Goal: Complete application form

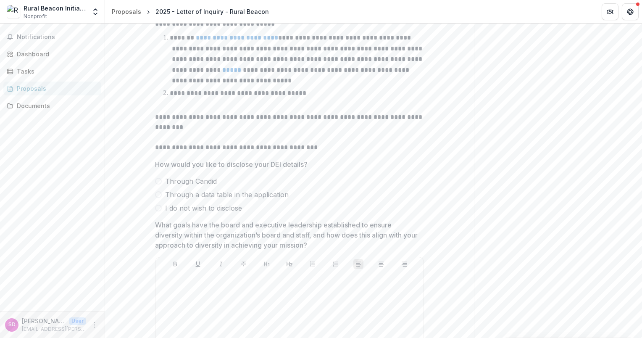
scroll to position [4646, 0]
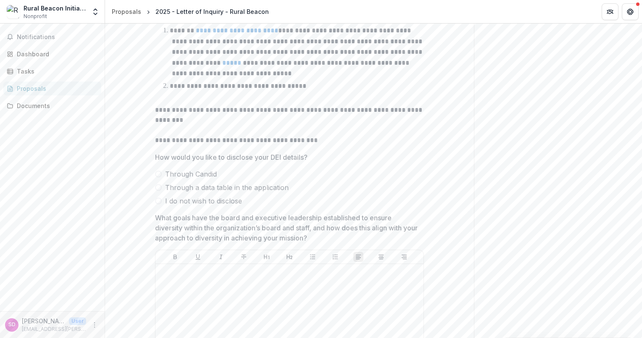
click at [158, 186] on span at bounding box center [158, 187] width 7 height 7
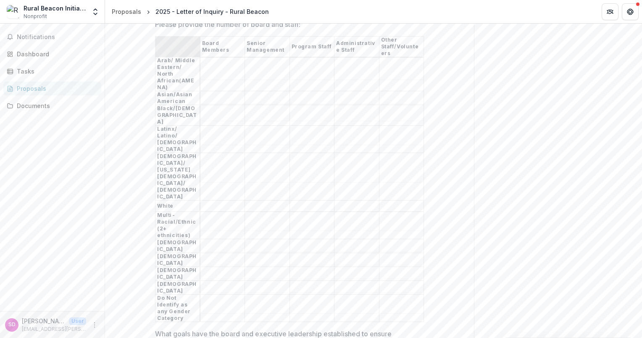
scroll to position [4814, 0]
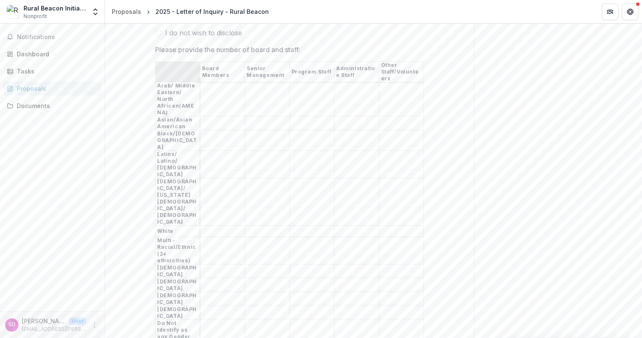
click at [273, 136] on input "Please provide the number of board and staff:" at bounding box center [267, 141] width 45 height 10
click at [356, 136] on input "Please provide the number of board and staff:" at bounding box center [356, 141] width 45 height 10
click at [355, 245] on input "Please provide the number of board and staff:" at bounding box center [356, 250] width 45 height 10
type input "*"
click at [255, 245] on input "Please provide the number of board and staff:" at bounding box center [267, 250] width 45 height 10
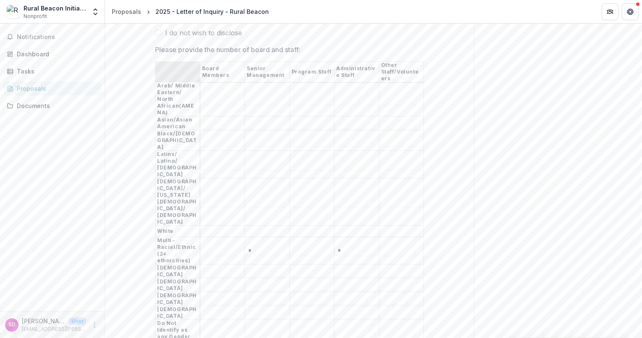
type input "*"
click at [302, 245] on input "Please provide the number of board and staff:" at bounding box center [312, 250] width 45 height 10
type input "*"
click at [255, 136] on input "Please provide the number of board and staff:" at bounding box center [267, 141] width 45 height 10
type input "*"
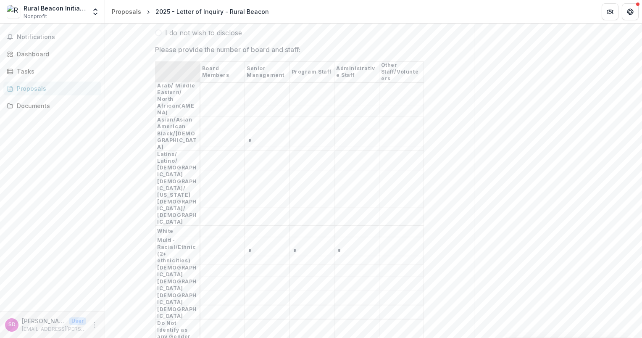
click at [302, 226] on input "Please provide the number of board and staff:" at bounding box center [312, 231] width 45 height 10
type input "*"
click at [302, 136] on input "Please provide the number of board and staff:" at bounding box center [312, 141] width 45 height 10
type input "*"
click at [254, 280] on input "Please provide the number of board and staff:" at bounding box center [267, 285] width 45 height 10
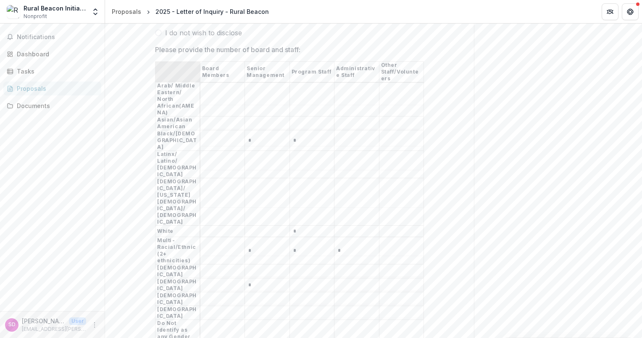
type input "*"
click at [302, 280] on input "Please provide the number of board and staff:" at bounding box center [312, 285] width 45 height 10
type input "*"
click at [292, 266] on input "Please provide the number of board and staff:" at bounding box center [312, 271] width 45 height 10
type input "*"
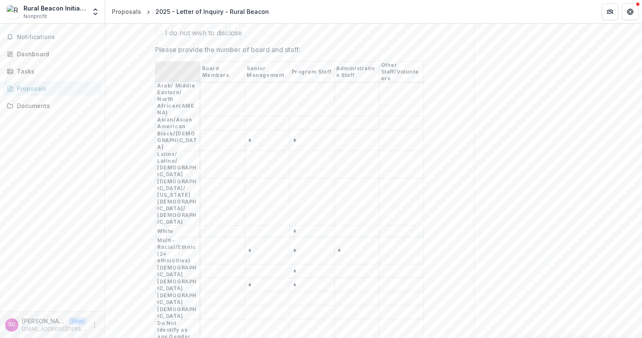
click at [341, 266] on input "Please provide the number of board and staff:" at bounding box center [356, 271] width 45 height 10
type input "*"
click at [297, 136] on input "*" at bounding box center [312, 141] width 45 height 10
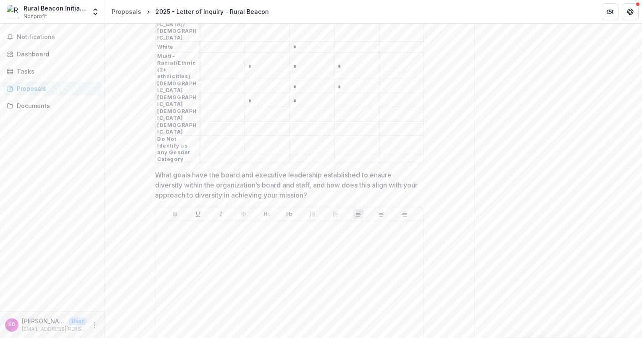
scroll to position [5024, 0]
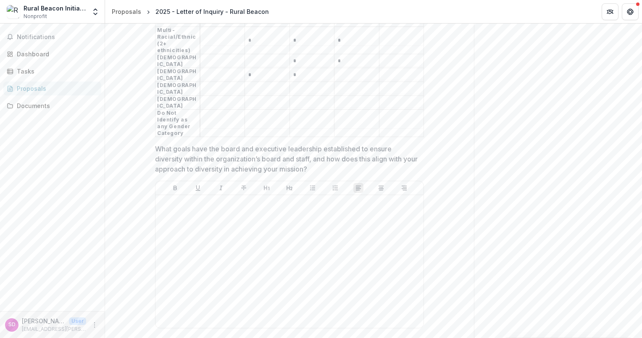
type input "*"
click at [302, 198] on div at bounding box center [289, 261] width 261 height 126
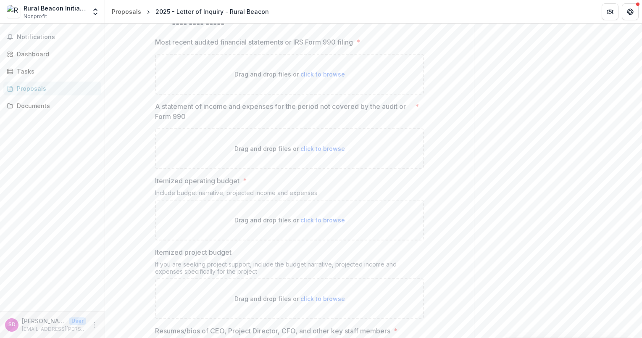
scroll to position [6074, 0]
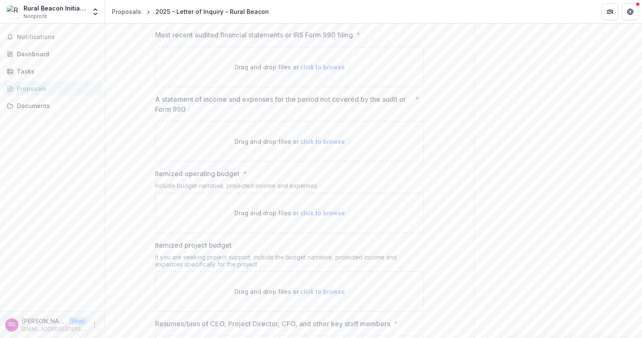
type input "**********"
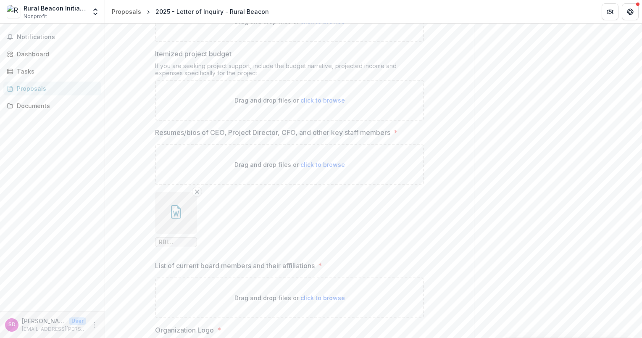
scroll to position [6284, 0]
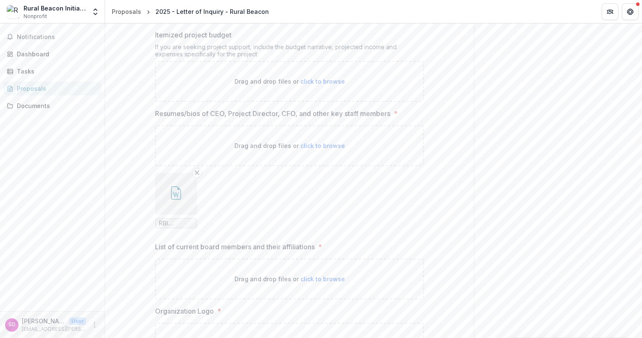
click at [318, 275] on span "click to browse" at bounding box center [322, 278] width 45 height 7
type input "**********"
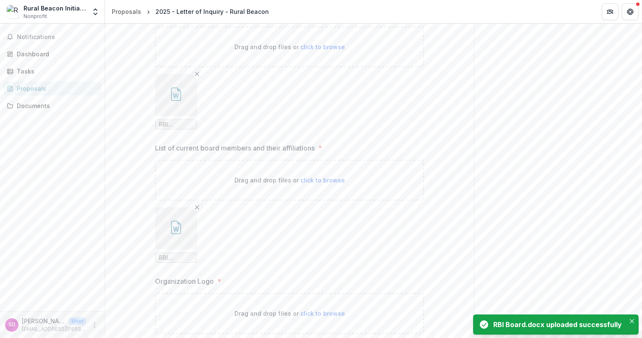
scroll to position [6416, 0]
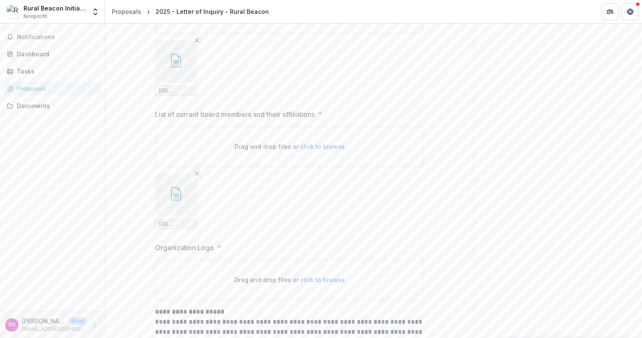
click at [323, 276] on span "click to browse" at bounding box center [322, 279] width 45 height 7
type input "**********"
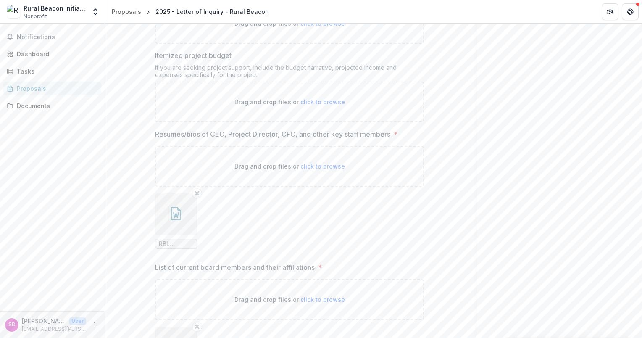
scroll to position [6233, 0]
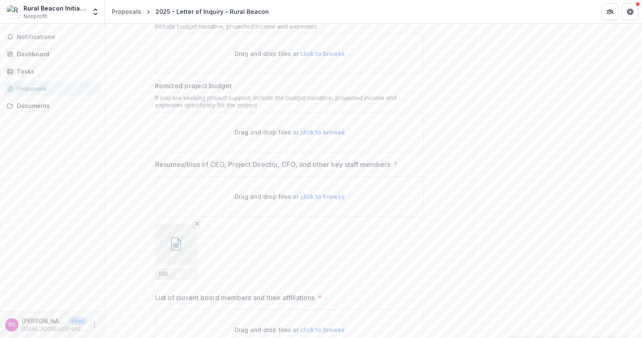
click at [174, 223] on button "button" at bounding box center [176, 244] width 42 height 42
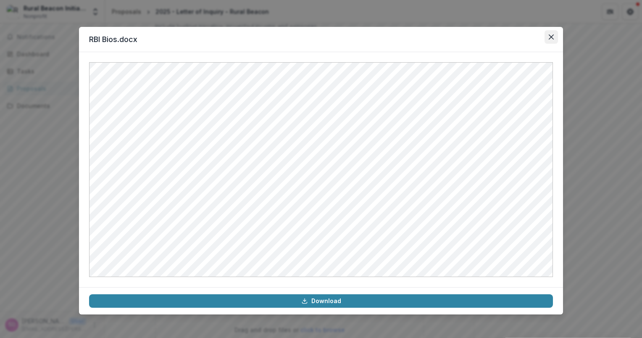
click at [550, 38] on icon "Close" at bounding box center [550, 36] width 5 height 5
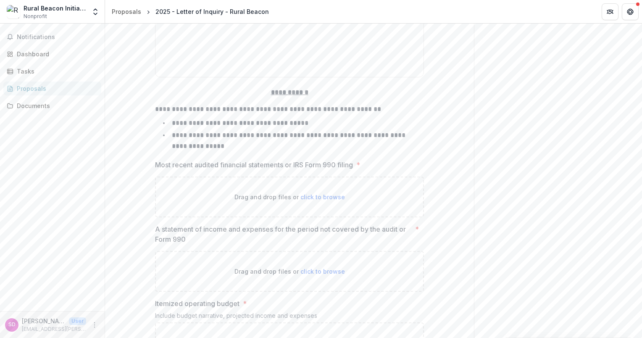
scroll to position [5939, 0]
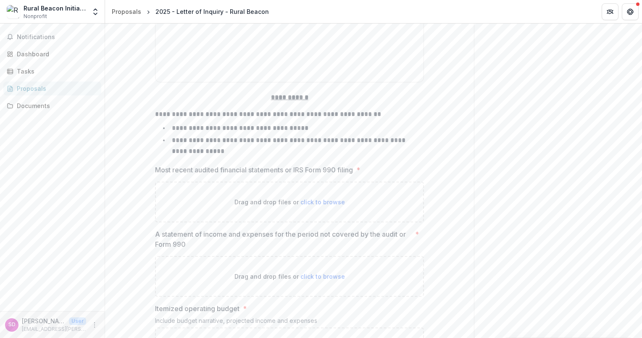
click at [317, 198] on span "click to browse" at bounding box center [322, 201] width 45 height 7
type input "**********"
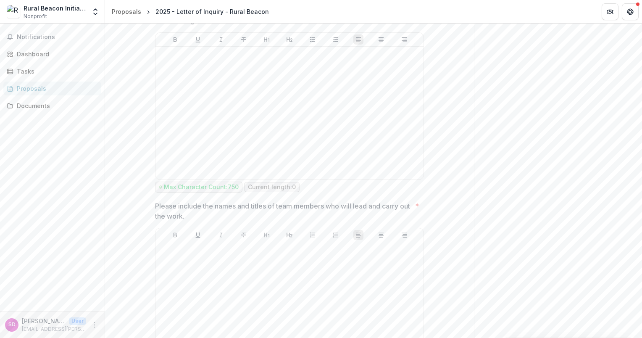
scroll to position [2958, 0]
